Goal: Information Seeking & Learning: Learn about a topic

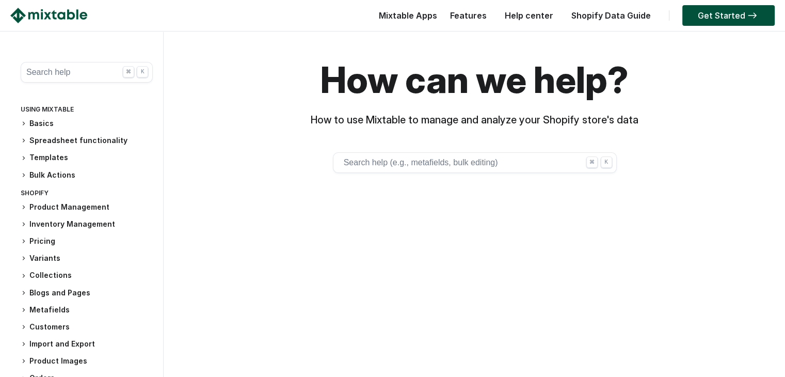
click at [446, 164] on button "Search help (e.g., metafields, bulk editing) ⌘ K" at bounding box center [475, 162] width 284 height 21
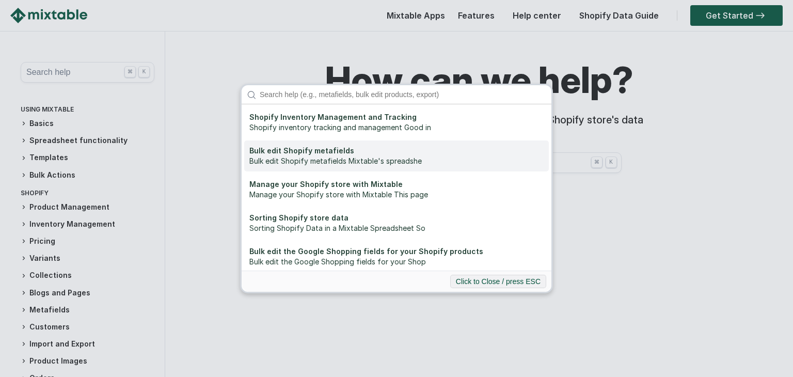
click at [430, 158] on div "Bulk edit Shopify metafields Mixtable's spreadshe" at bounding box center [396, 161] width 294 height 10
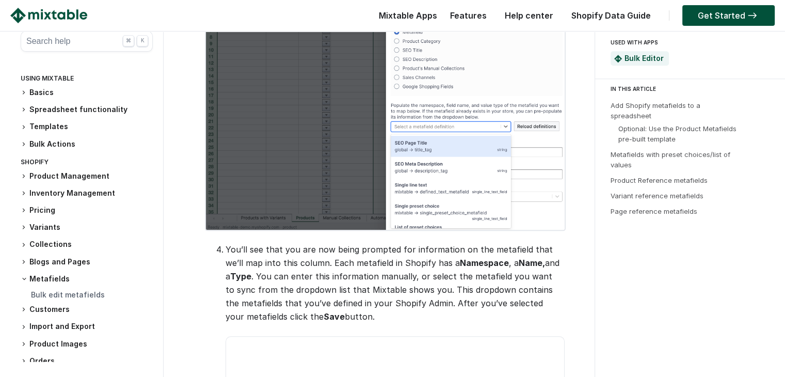
scroll to position [1139, 0]
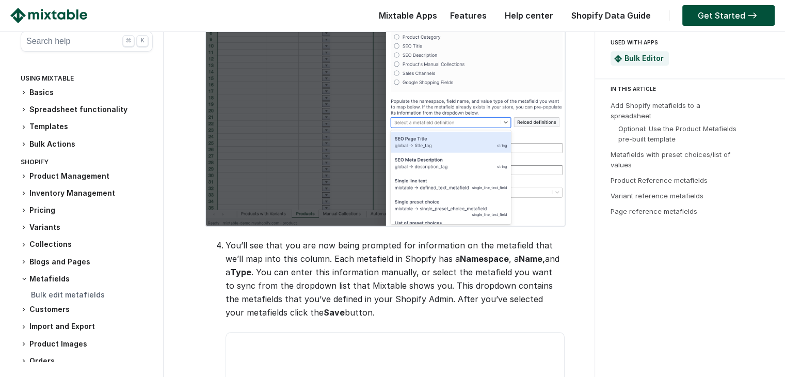
click at [69, 34] on button "Search help ⌘ K" at bounding box center [87, 41] width 132 height 21
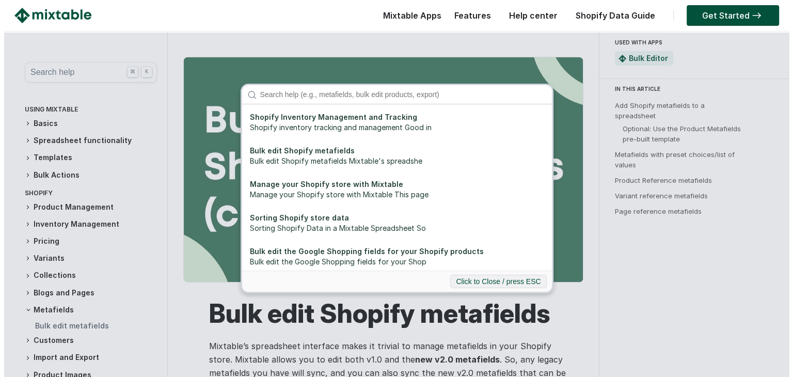
scroll to position [0, 0]
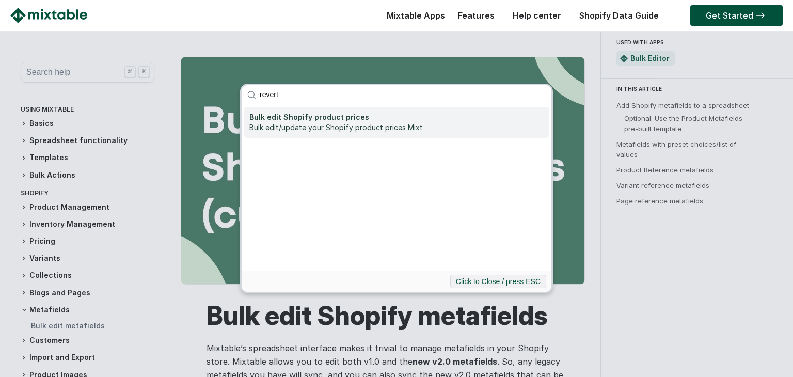
type input "revert"
click at [341, 129] on div "Bulk edit/update your Shopify product prices Mixt" at bounding box center [396, 127] width 294 height 10
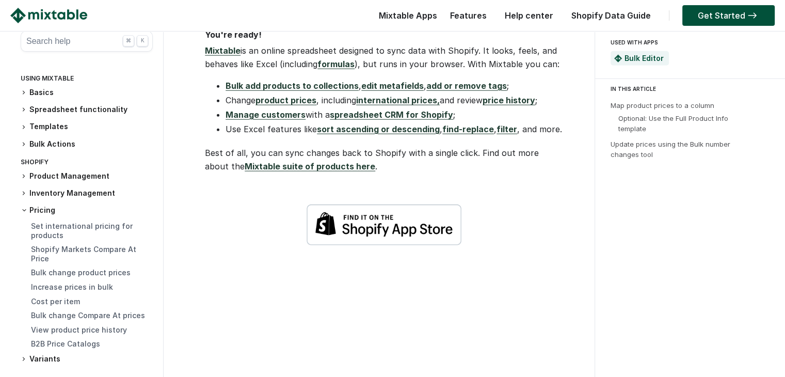
scroll to position [2523, 0]
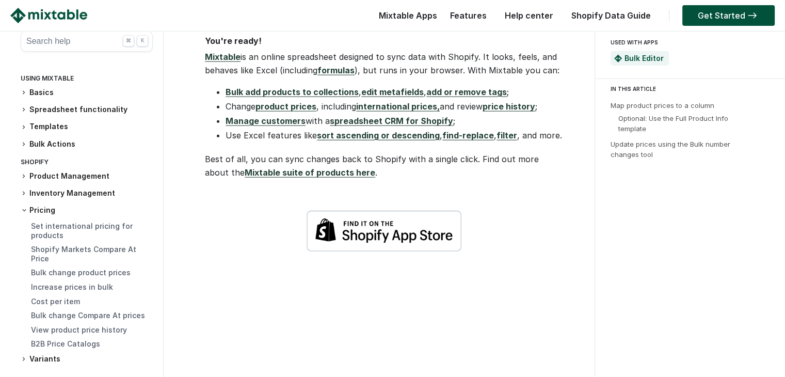
click at [538, 19] on link "Help center" at bounding box center [529, 15] width 59 height 10
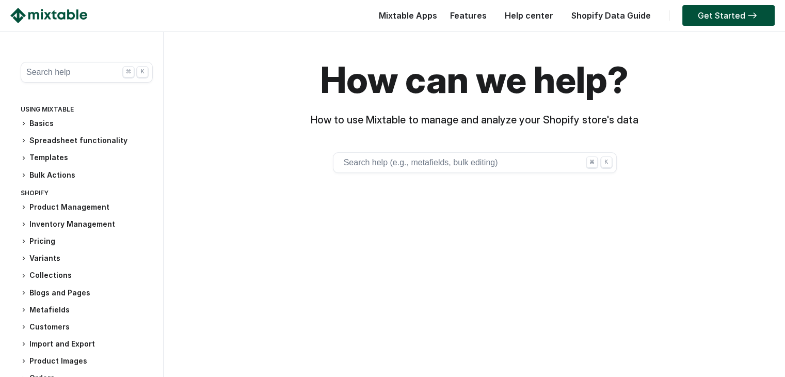
click at [443, 156] on button "Search help (e.g., metafields, bulk editing) ⌘ K" at bounding box center [475, 162] width 284 height 21
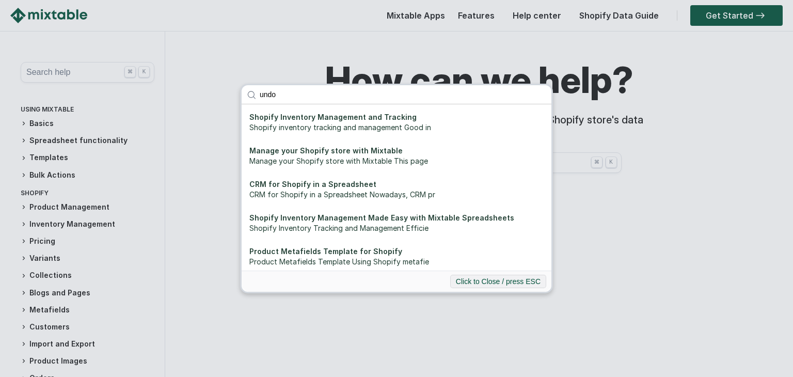
type input "undo"
